Goal: Navigation & Orientation: Find specific page/section

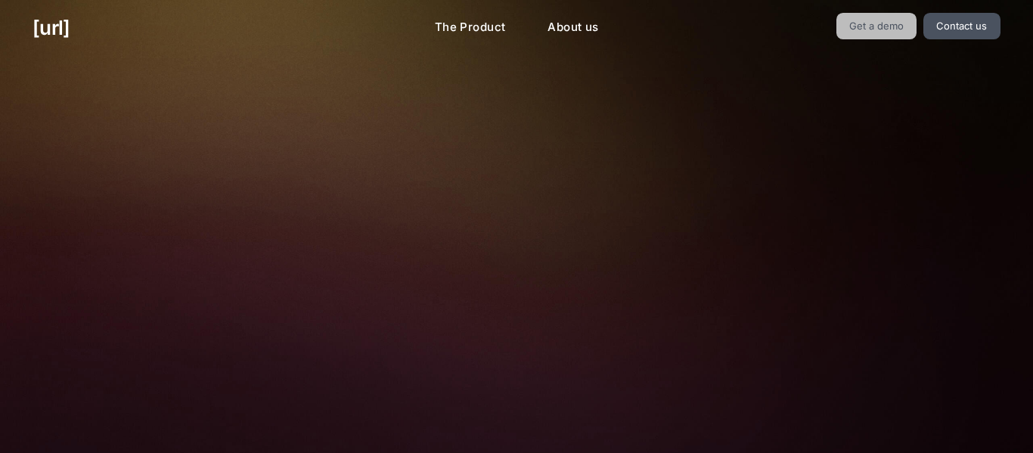
click at [861, 13] on link "Get a demo" at bounding box center [876, 26] width 81 height 26
click at [969, 26] on link "Contact us" at bounding box center [961, 26] width 77 height 26
click at [900, 26] on link "Get a demo" at bounding box center [876, 26] width 81 height 26
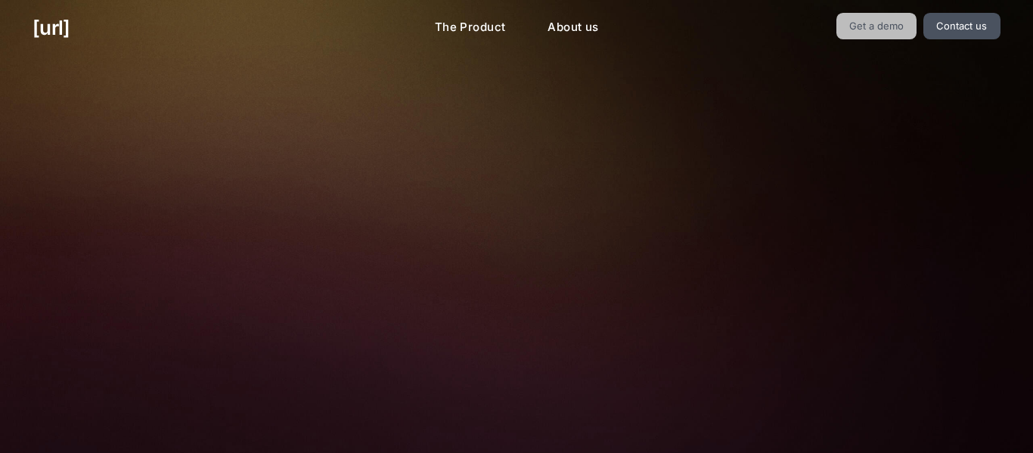
click at [900, 26] on link "Get a demo" at bounding box center [876, 26] width 81 height 26
click at [457, 14] on link "The Product" at bounding box center [470, 27] width 95 height 29
click at [554, 29] on link "About us" at bounding box center [572, 27] width 75 height 29
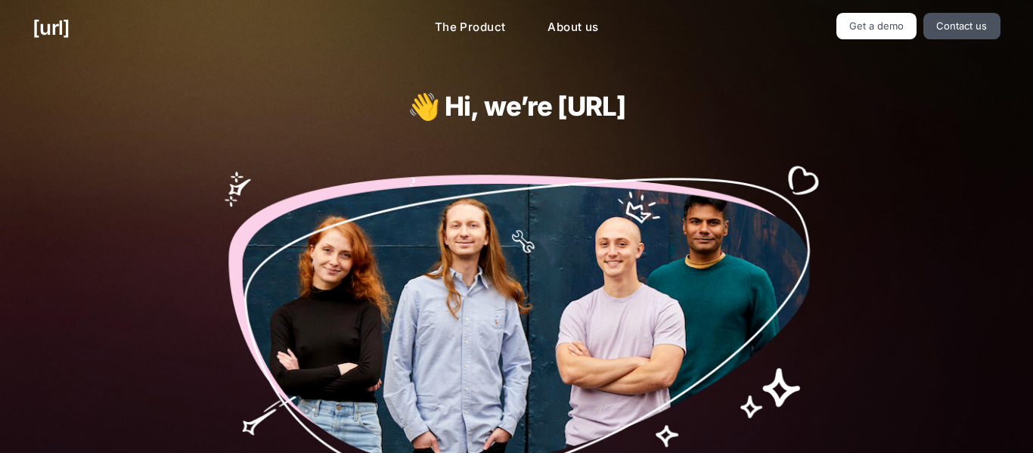
click at [482, 134] on div "👋 Hi, we’re [URL] 🧠 A team of curious minds turning everyday cameras into insig…" at bounding box center [515, 457] width 681 height 802
click at [482, 115] on h1 "👋 Hi, we’re [URL]" at bounding box center [516, 106] width 495 height 29
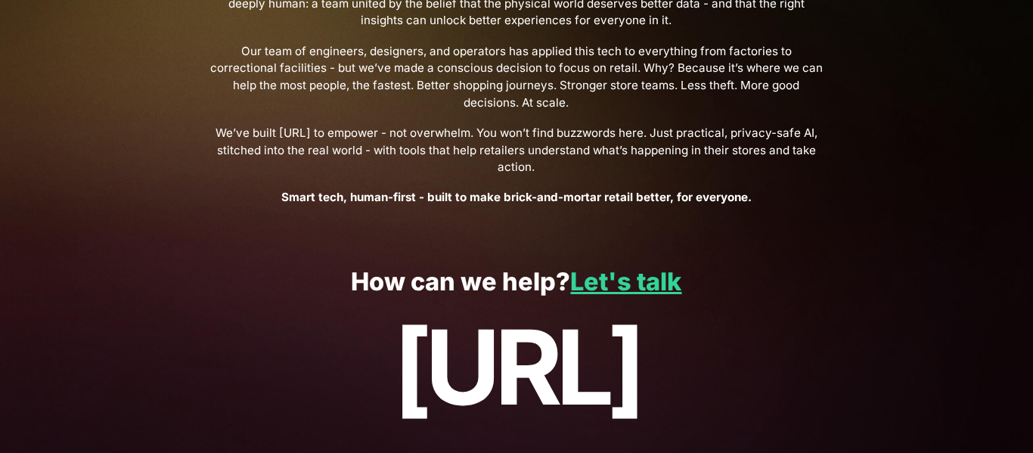
scroll to position [643, 0]
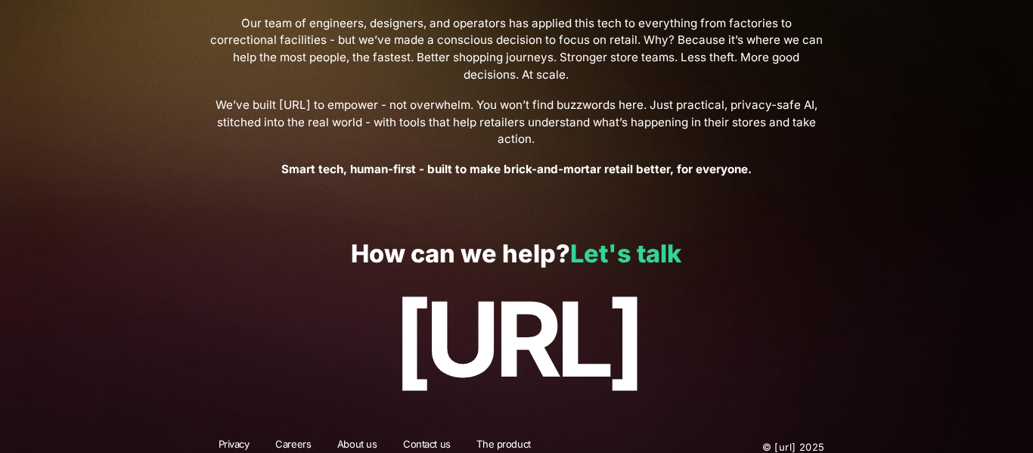
click at [603, 239] on link "Let's talk" at bounding box center [625, 253] width 111 height 29
